Goal: Information Seeking & Learning: Learn about a topic

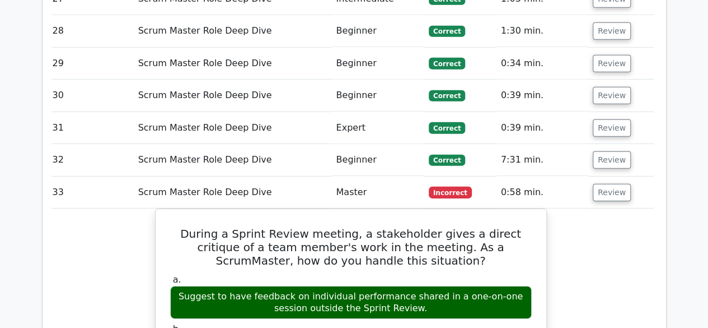
scroll to position [10183, 0]
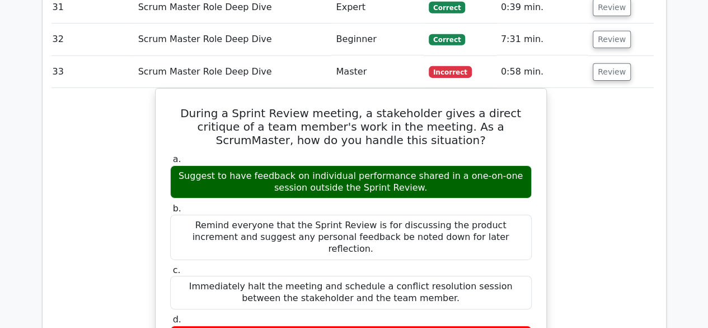
scroll to position [10351, 0]
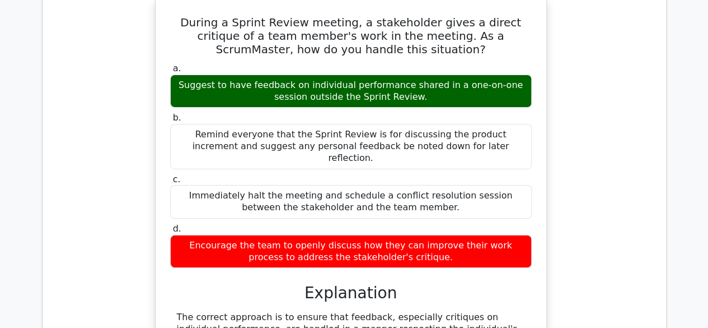
scroll to position [10407, 0]
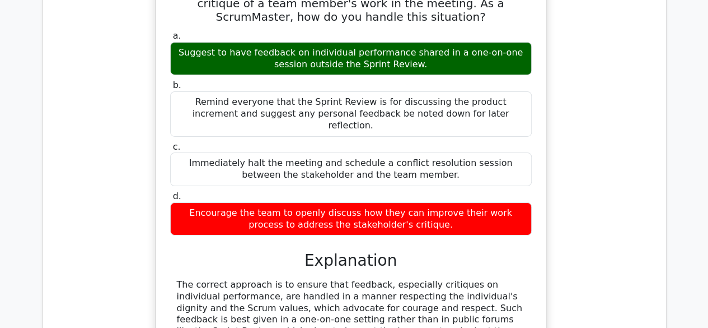
drag, startPoint x: 334, startPoint y: 87, endPoint x: 359, endPoint y: 86, distance: 25.2
drag, startPoint x: 408, startPoint y: 86, endPoint x: 437, endPoint y: 81, distance: 30.0
drag, startPoint x: 383, startPoint y: 98, endPoint x: 427, endPoint y: 97, distance: 44.2
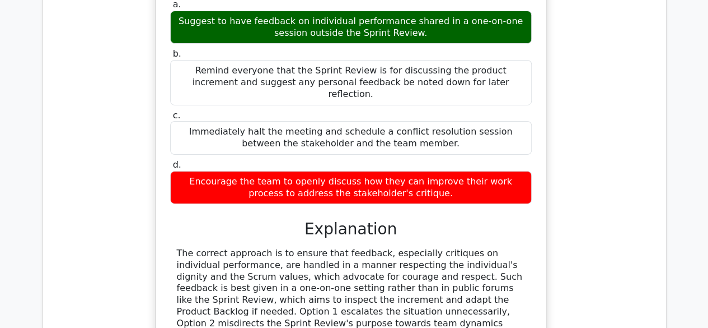
scroll to position [10463, 0]
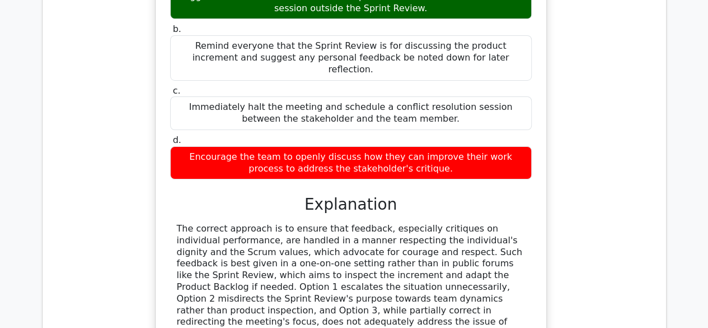
drag, startPoint x: 278, startPoint y: 268, endPoint x: 319, endPoint y: 270, distance: 40.9
drag, startPoint x: 342, startPoint y: 273, endPoint x: 364, endPoint y: 273, distance: 23.0
drag, startPoint x: 403, startPoint y: 275, endPoint x: 460, endPoint y: 275, distance: 57.1
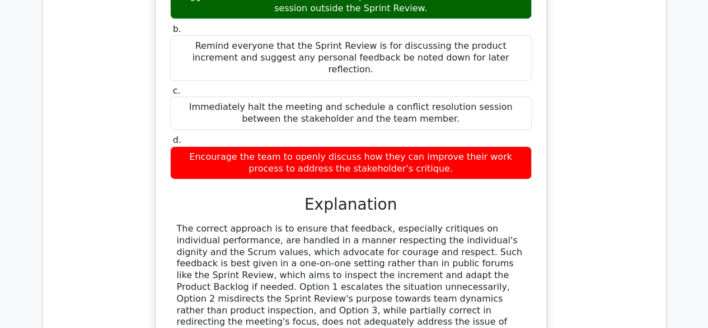
drag, startPoint x: 242, startPoint y: 278, endPoint x: 283, endPoint y: 275, distance: 40.4
drag, startPoint x: 352, startPoint y: 277, endPoint x: 362, endPoint y: 277, distance: 10.1
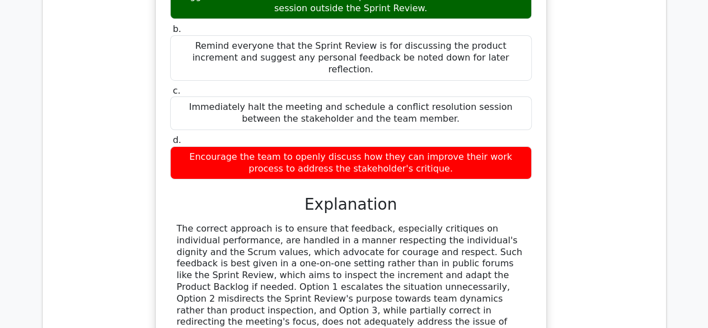
drag, startPoint x: 369, startPoint y: 277, endPoint x: 380, endPoint y: 272, distance: 12.3
drag, startPoint x: 279, startPoint y: 126, endPoint x: 359, endPoint y: 125, distance: 80.6
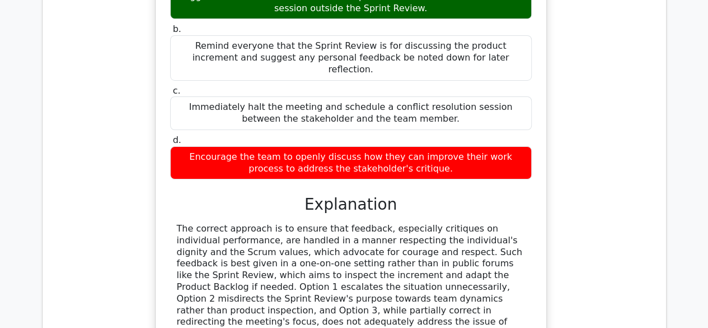
drag, startPoint x: 375, startPoint y: 125, endPoint x: 449, endPoint y: 125, distance: 73.9
drag, startPoint x: 530, startPoint y: 132, endPoint x: 540, endPoint y: 135, distance: 11.2
drag, startPoint x: 248, startPoint y: 146, endPoint x: 260, endPoint y: 146, distance: 12.3
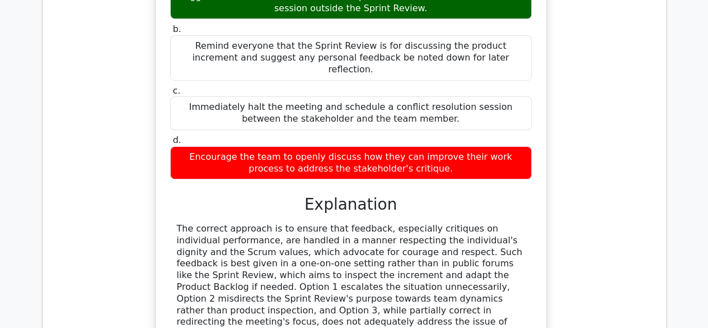
drag, startPoint x: 316, startPoint y: 143, endPoint x: 348, endPoint y: 141, distance: 32.5
drag, startPoint x: 378, startPoint y: 135, endPoint x: 420, endPoint y: 137, distance: 42.0
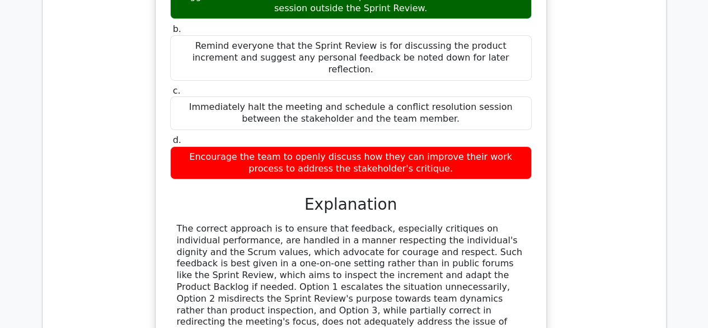
drag, startPoint x: 449, startPoint y: 136, endPoint x: 459, endPoint y: 135, distance: 9.5
drag, startPoint x: 247, startPoint y: 149, endPoint x: 293, endPoint y: 151, distance: 45.4
drag, startPoint x: 324, startPoint y: 151, endPoint x: 338, endPoint y: 152, distance: 14.6
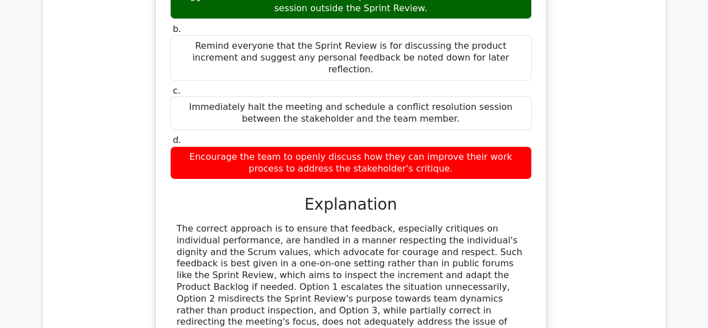
drag, startPoint x: 368, startPoint y: 148, endPoint x: 420, endPoint y: 147, distance: 52.1
drag, startPoint x: 449, startPoint y: 147, endPoint x: 472, endPoint y: 143, distance: 23.3
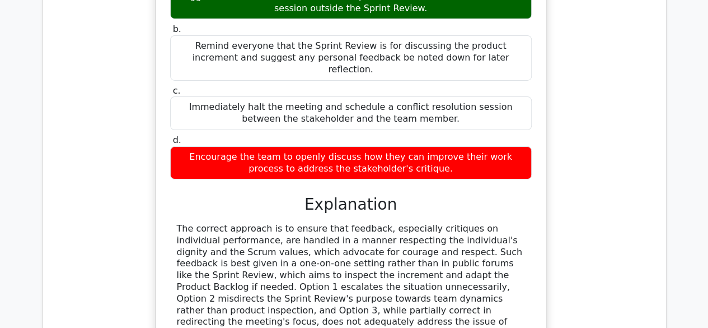
drag, startPoint x: 480, startPoint y: 142, endPoint x: 487, endPoint y: 145, distance: 7.8
drag, startPoint x: 316, startPoint y: 161, endPoint x: 322, endPoint y: 161, distance: 6.2
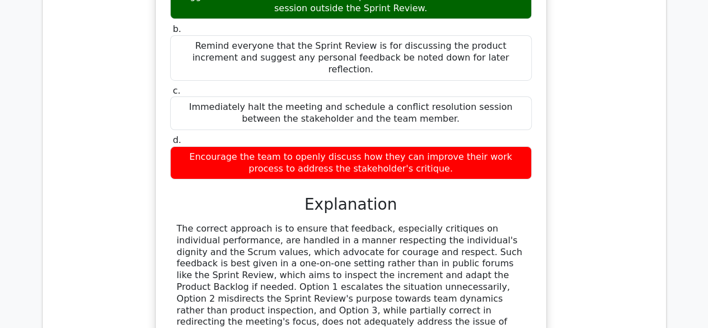
drag, startPoint x: 332, startPoint y: 226, endPoint x: 368, endPoint y: 218, distance: 37.2
drag, startPoint x: 461, startPoint y: 219, endPoint x: 471, endPoint y: 221, distance: 9.8
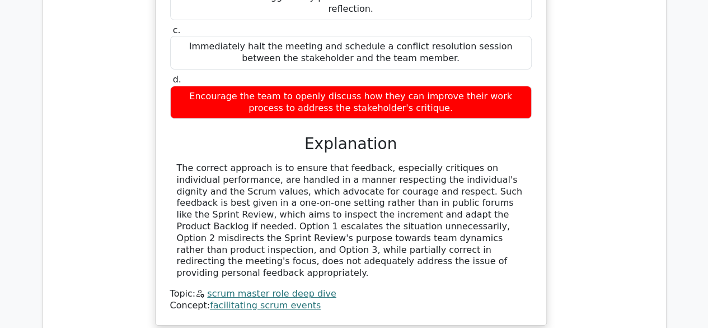
scroll to position [10519, 0]
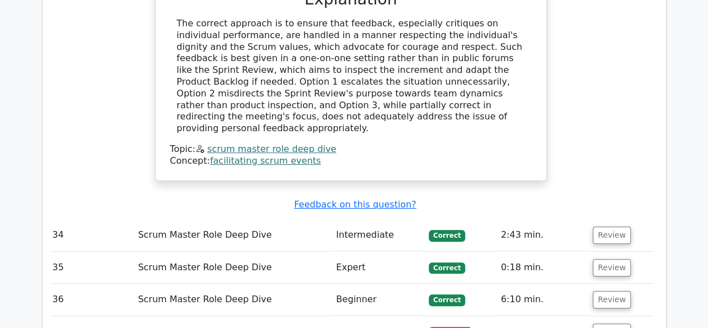
scroll to position [10687, 0]
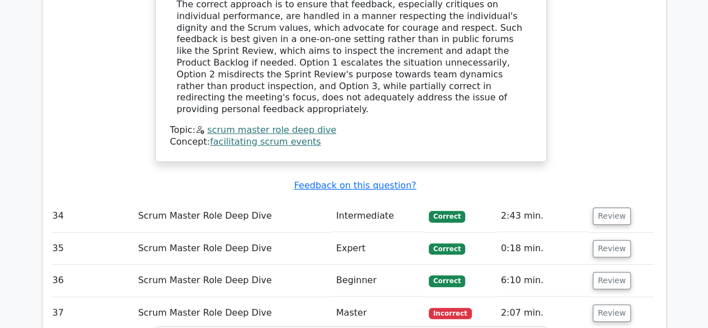
drag, startPoint x: 224, startPoint y: 127, endPoint x: 287, endPoint y: 125, distance: 62.7
drag, startPoint x: 410, startPoint y: 118, endPoint x: 468, endPoint y: 120, distance: 58.3
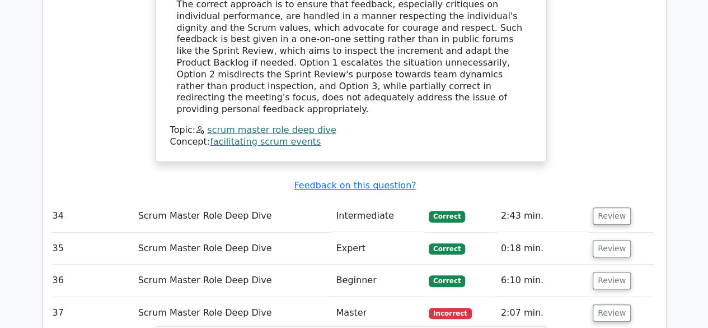
drag, startPoint x: 236, startPoint y: 131, endPoint x: 277, endPoint y: 129, distance: 40.4
drag, startPoint x: 285, startPoint y: 129, endPoint x: 321, endPoint y: 128, distance: 36.4
drag, startPoint x: 344, startPoint y: 130, endPoint x: 377, endPoint y: 133, distance: 33.7
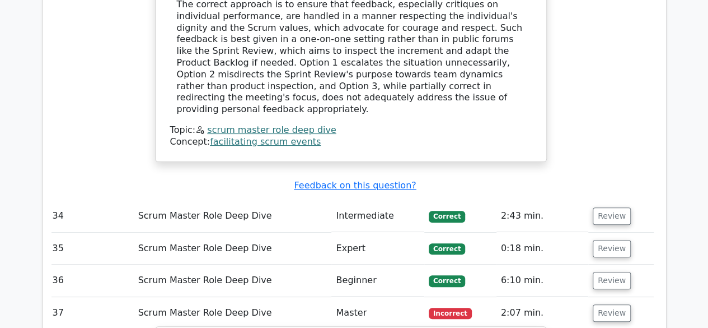
drag, startPoint x: 387, startPoint y: 122, endPoint x: 424, endPoint y: 122, distance: 37.0
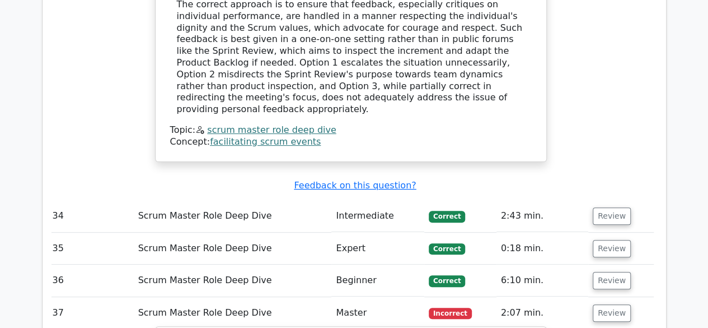
drag, startPoint x: 272, startPoint y: 143, endPoint x: 299, endPoint y: 143, distance: 26.9
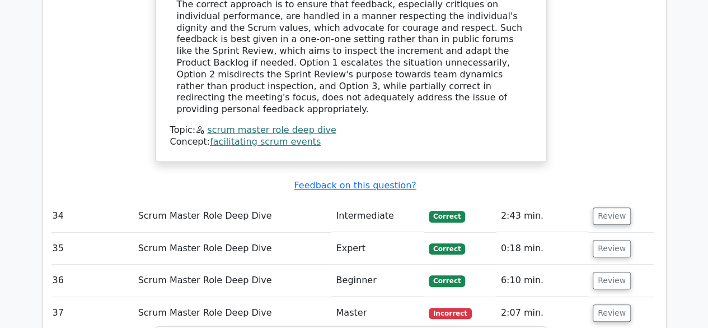
drag, startPoint x: 378, startPoint y: 144, endPoint x: 437, endPoint y: 144, distance: 58.2
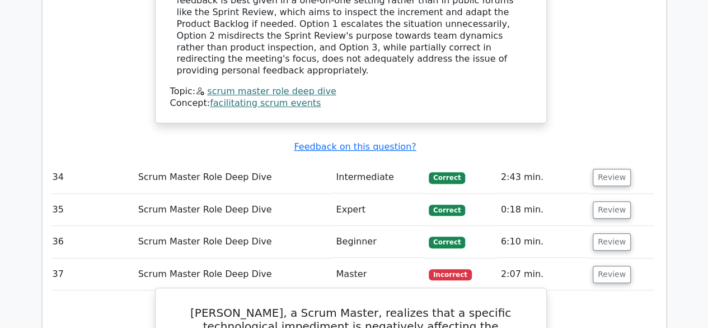
scroll to position [10743, 0]
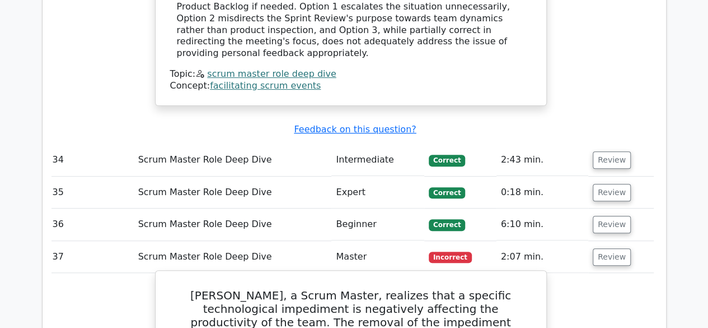
drag, startPoint x: 278, startPoint y: 95, endPoint x: 322, endPoint y: 96, distance: 44.8
drag, startPoint x: 364, startPoint y: 97, endPoint x: 421, endPoint y: 98, distance: 57.1
drag, startPoint x: 467, startPoint y: 102, endPoint x: 272, endPoint y: 97, distance: 194.9
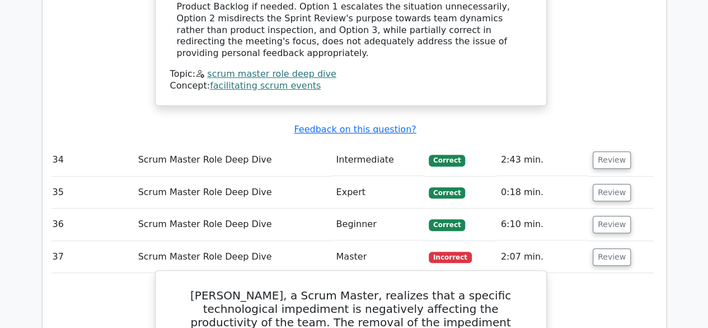
drag, startPoint x: 241, startPoint y: 106, endPoint x: 273, endPoint y: 106, distance: 31.9
drag, startPoint x: 332, startPoint y: 105, endPoint x: 340, endPoint y: 105, distance: 8.4
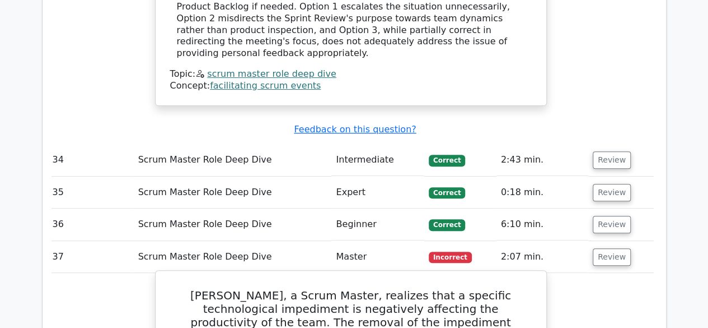
drag, startPoint x: 413, startPoint y: 107, endPoint x: 485, endPoint y: 114, distance: 72.5
drag, startPoint x: 278, startPoint y: 118, endPoint x: 333, endPoint y: 118, distance: 54.9
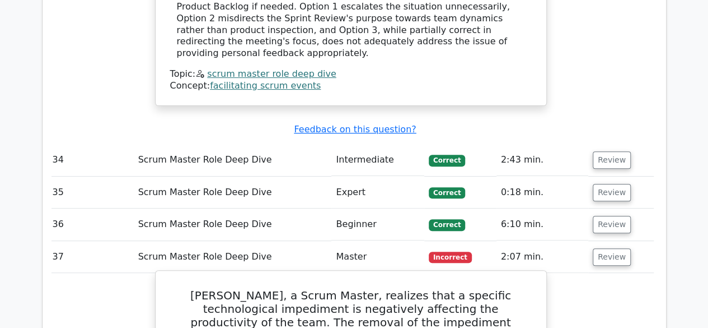
drag, startPoint x: 366, startPoint y: 117, endPoint x: 375, endPoint y: 117, distance: 9.0
drag, startPoint x: 421, startPoint y: 116, endPoint x: 427, endPoint y: 118, distance: 6.6
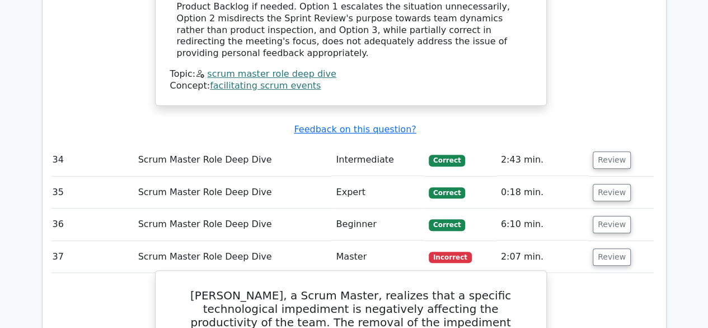
drag, startPoint x: 273, startPoint y: 132, endPoint x: 316, endPoint y: 131, distance: 42.6
drag, startPoint x: 337, startPoint y: 129, endPoint x: 345, endPoint y: 128, distance: 8.6
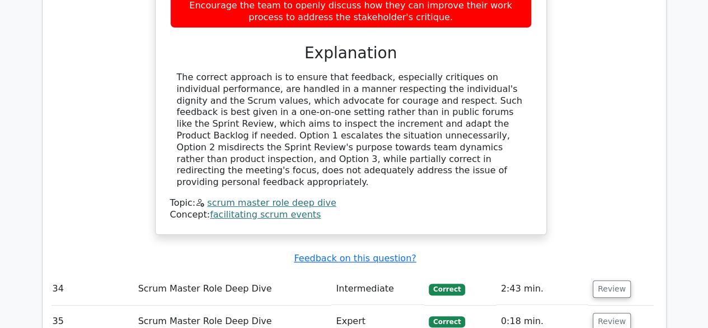
scroll to position [10687, 0]
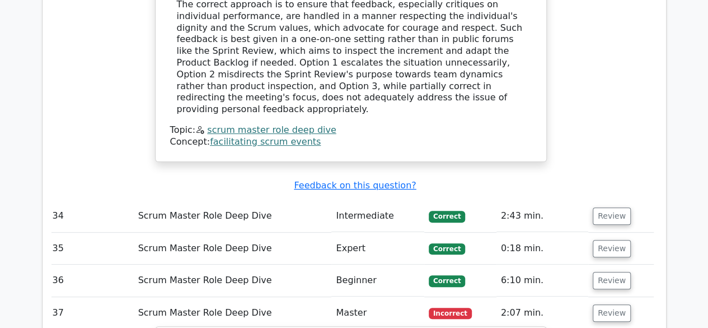
drag, startPoint x: 457, startPoint y: 170, endPoint x: 476, endPoint y: 169, distance: 19.1
drag, startPoint x: 478, startPoint y: 170, endPoint x: 507, endPoint y: 170, distance: 28.6
drag, startPoint x: 508, startPoint y: 170, endPoint x: 539, endPoint y: 175, distance: 31.8
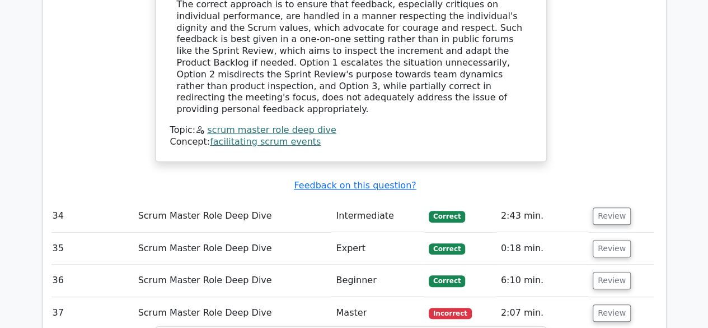
drag, startPoint x: 207, startPoint y: 188, endPoint x: 246, endPoint y: 186, distance: 38.6
drag, startPoint x: 273, startPoint y: 184, endPoint x: 337, endPoint y: 183, distance: 63.8
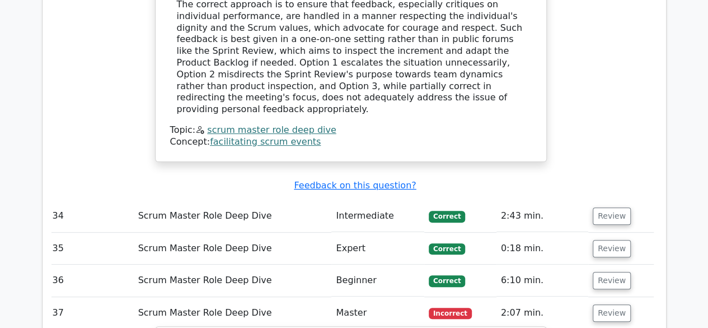
drag, startPoint x: 343, startPoint y: 183, endPoint x: 388, endPoint y: 186, distance: 45.4
drag, startPoint x: 419, startPoint y: 190, endPoint x: 430, endPoint y: 189, distance: 11.2
drag, startPoint x: 299, startPoint y: 200, endPoint x: 335, endPoint y: 202, distance: 36.4
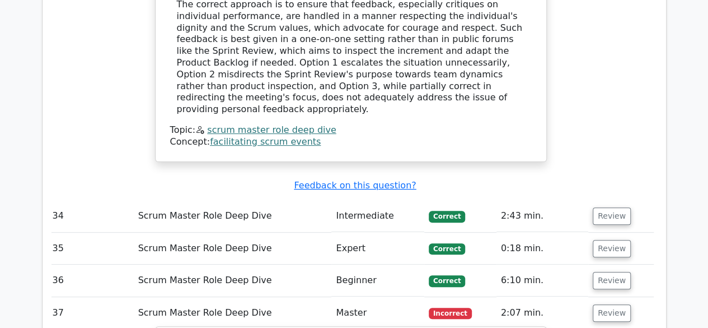
drag, startPoint x: 453, startPoint y: 202, endPoint x: 509, endPoint y: 210, distance: 56.5
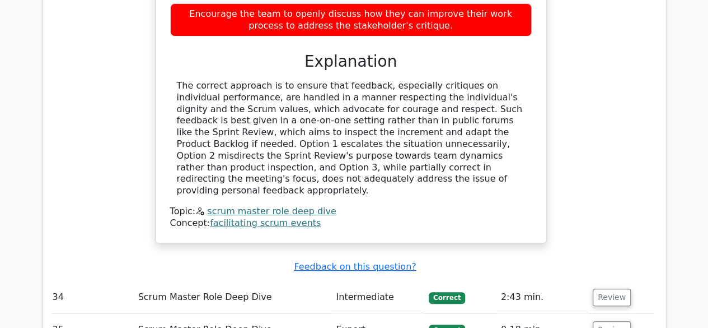
scroll to position [10631, 0]
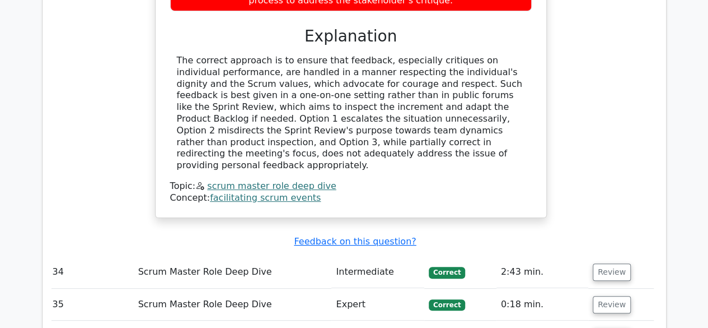
drag, startPoint x: 264, startPoint y: 252, endPoint x: 319, endPoint y: 247, distance: 55.1
drag, startPoint x: 368, startPoint y: 248, endPoint x: 437, endPoint y: 254, distance: 69.1
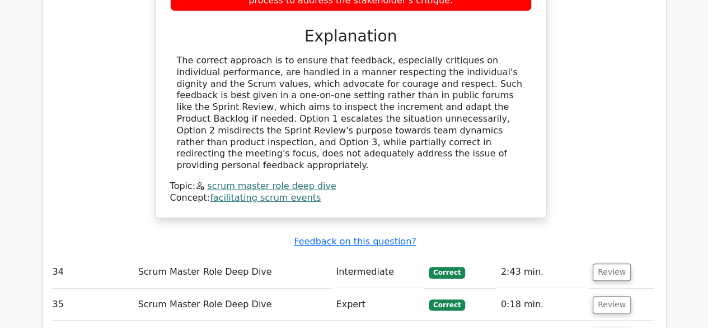
drag, startPoint x: 231, startPoint y: 263, endPoint x: 283, endPoint y: 263, distance: 51.5
drag, startPoint x: 290, startPoint y: 263, endPoint x: 356, endPoint y: 263, distance: 66.1
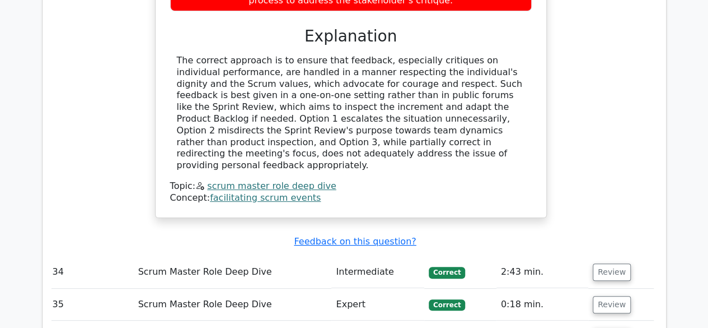
drag, startPoint x: 386, startPoint y: 265, endPoint x: 415, endPoint y: 265, distance: 29.7
drag, startPoint x: 460, startPoint y: 269, endPoint x: 480, endPoint y: 267, distance: 20.2
drag, startPoint x: 231, startPoint y: 279, endPoint x: 318, endPoint y: 278, distance: 87.3
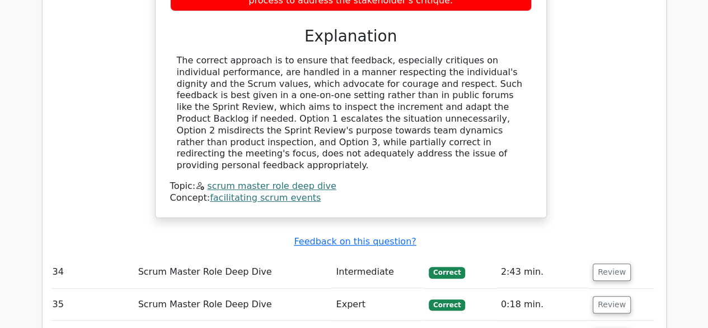
drag, startPoint x: 373, startPoint y: 276, endPoint x: 405, endPoint y: 276, distance: 31.9
drag, startPoint x: 344, startPoint y: 277, endPoint x: 370, endPoint y: 276, distance: 25.8
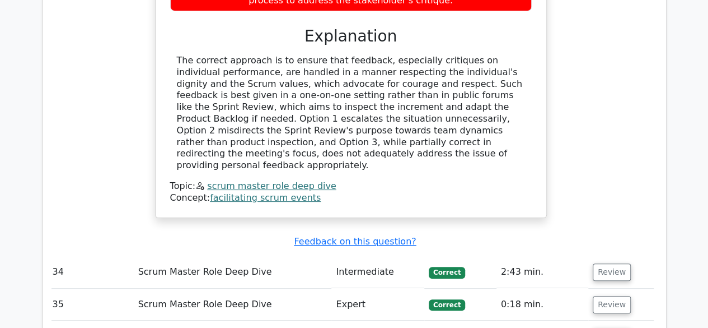
drag, startPoint x: 425, startPoint y: 274, endPoint x: 491, endPoint y: 280, distance: 66.4
drag, startPoint x: 259, startPoint y: 288, endPoint x: 296, endPoint y: 288, distance: 37.5
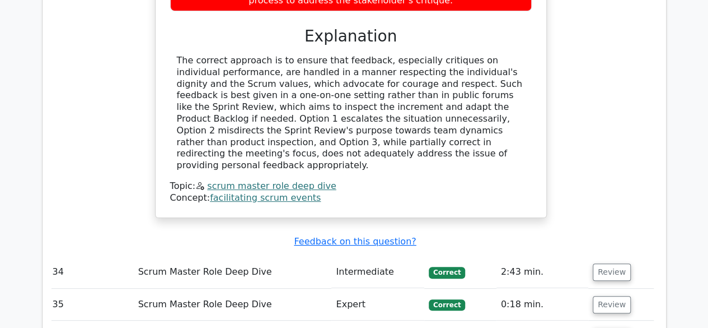
drag, startPoint x: 316, startPoint y: 288, endPoint x: 333, endPoint y: 288, distance: 16.8
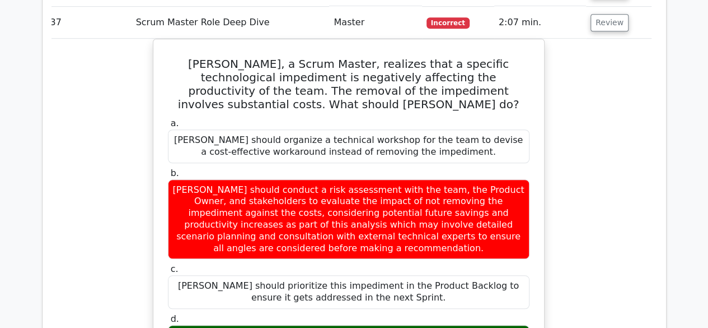
scroll to position [11042, 0]
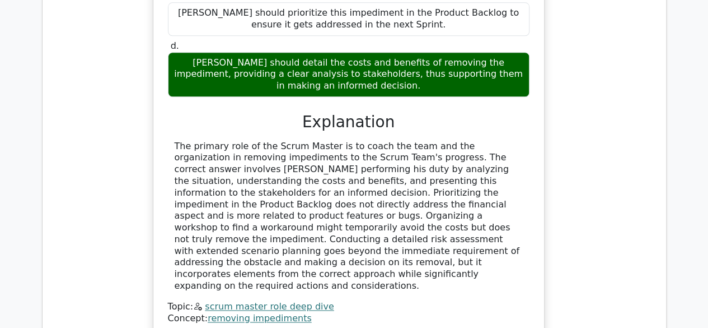
scroll to position [11266, 0]
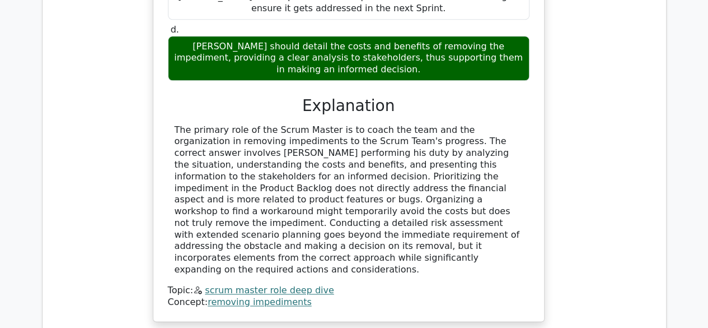
drag, startPoint x: 247, startPoint y: 101, endPoint x: 414, endPoint y: 97, distance: 166.9
drag, startPoint x: 461, startPoint y: 100, endPoint x: 516, endPoint y: 100, distance: 54.9
drag, startPoint x: 209, startPoint y: 112, endPoint x: 266, endPoint y: 110, distance: 56.6
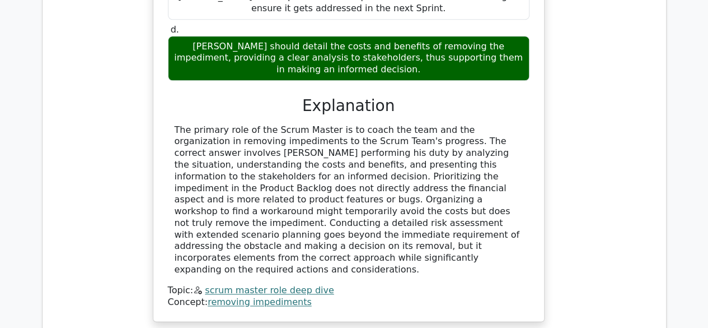
drag, startPoint x: 325, startPoint y: 109, endPoint x: 383, endPoint y: 110, distance: 57.7
drag, startPoint x: 420, startPoint y: 115, endPoint x: 501, endPoint y: 115, distance: 81.2
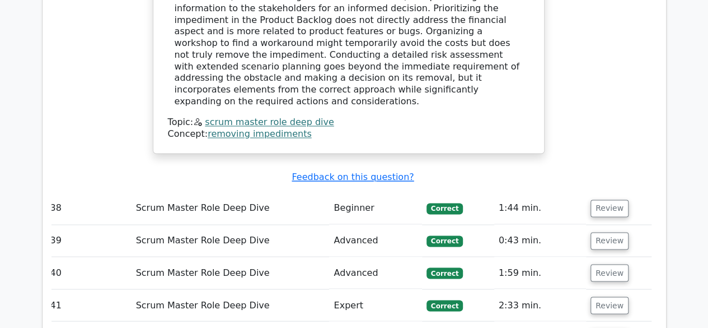
scroll to position [11490, 0]
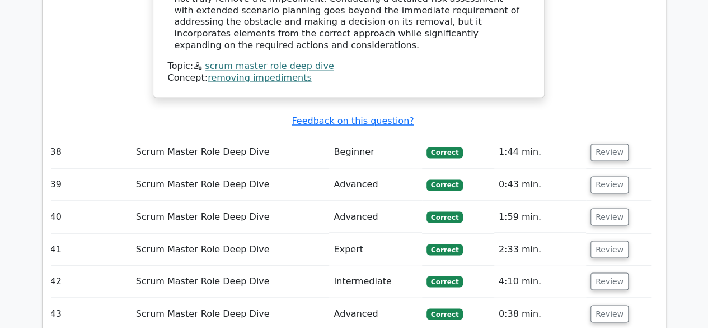
drag, startPoint x: 232, startPoint y: 142, endPoint x: 243, endPoint y: 141, distance: 10.8
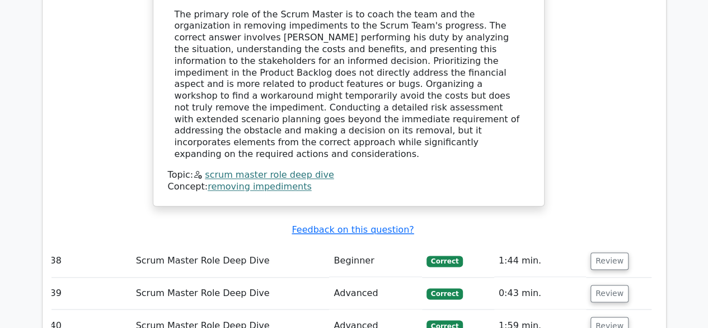
scroll to position [11434, 0]
